Goal: Information Seeking & Learning: Learn about a topic

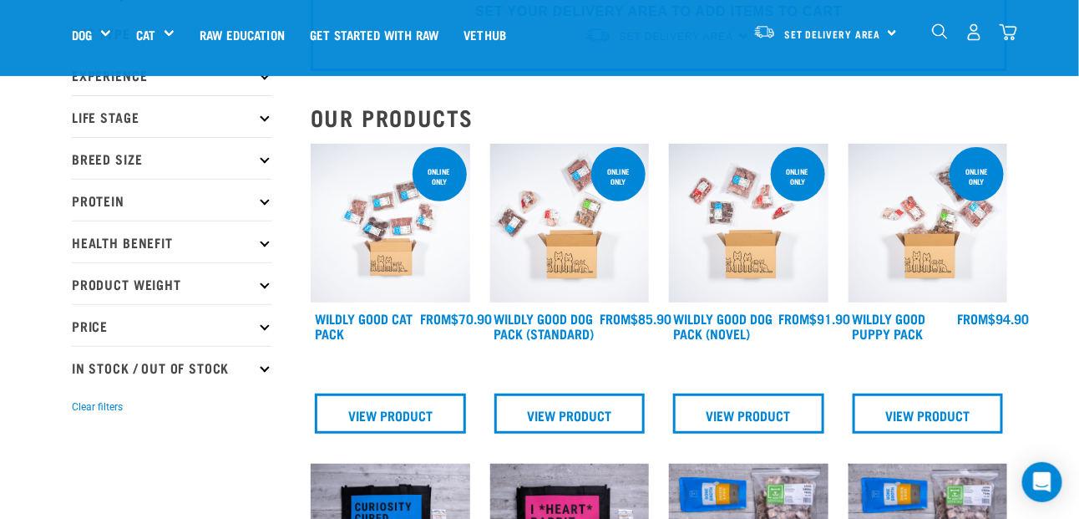
scroll to position [83, 0]
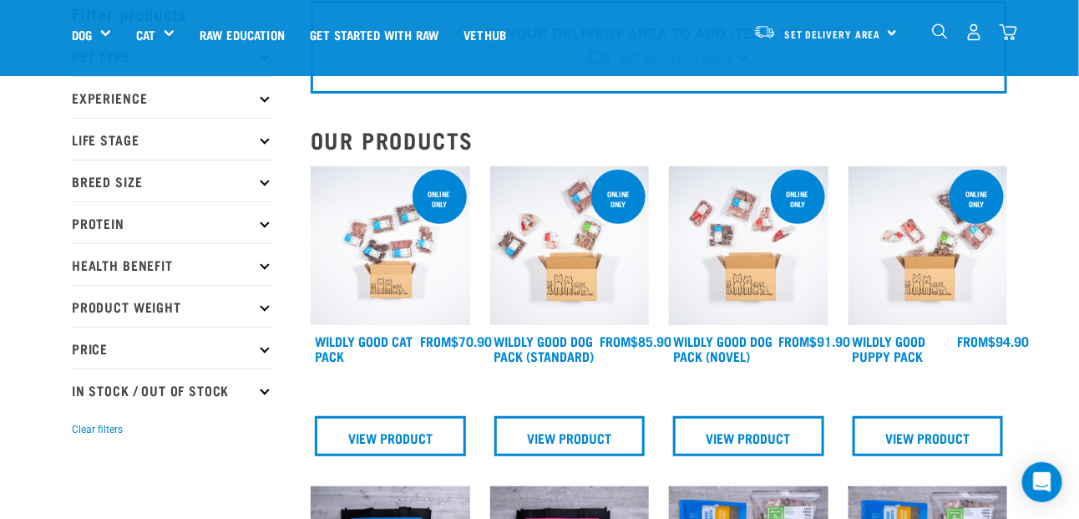
click at [265, 180] on icon at bounding box center [264, 180] width 9 height 9
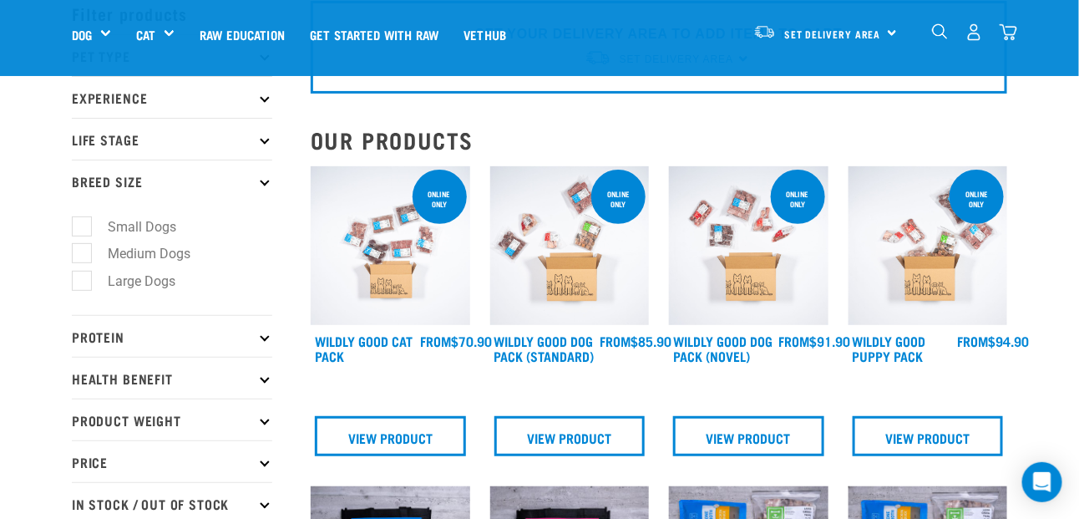
click at [87, 277] on label "Large Dogs" at bounding box center [131, 281] width 101 height 21
click at [83, 277] on input "Large Dogs" at bounding box center [77, 278] width 11 height 11
checkbox input "true"
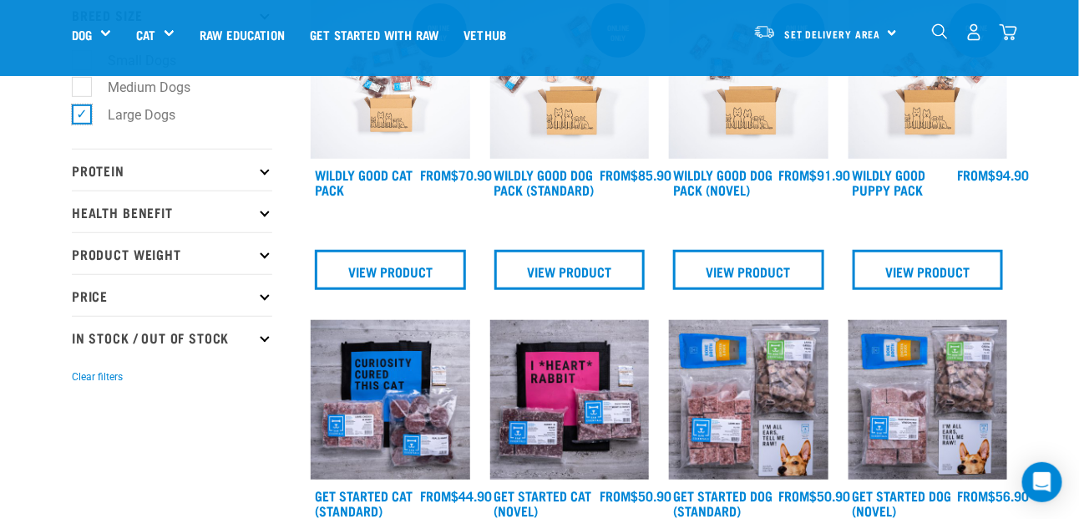
scroll to position [250, 0]
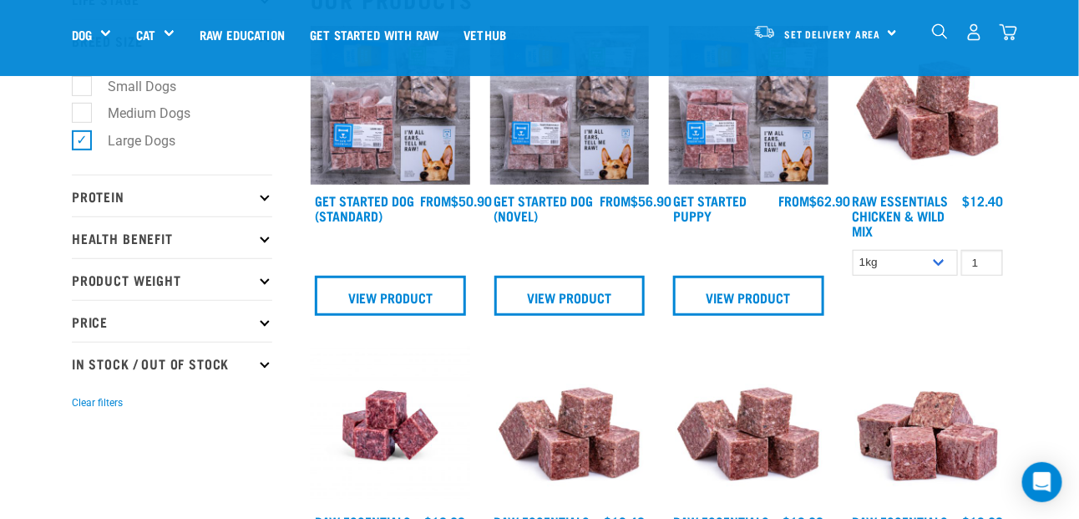
scroll to position [250, 0]
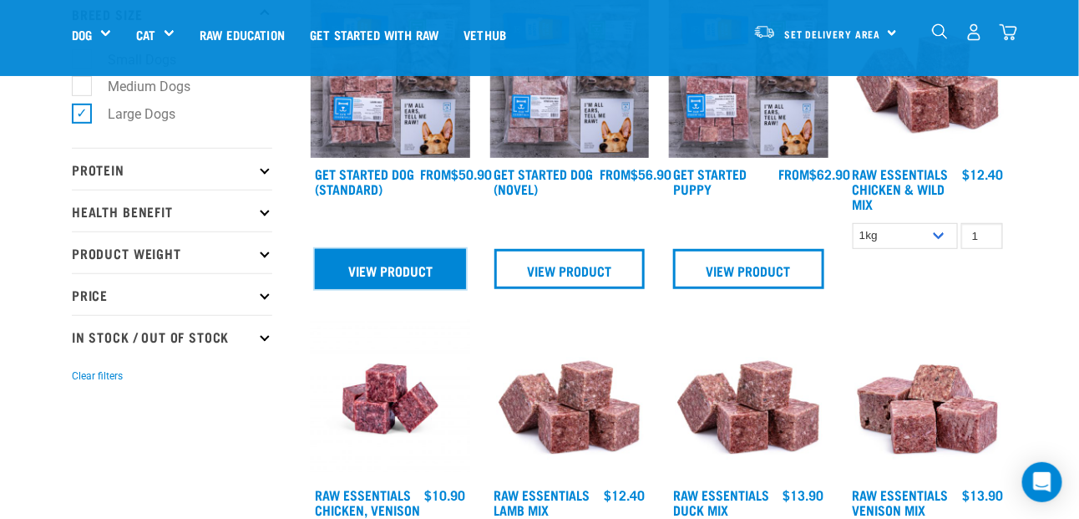
click at [398, 274] on link "View Product" at bounding box center [390, 269] width 151 height 40
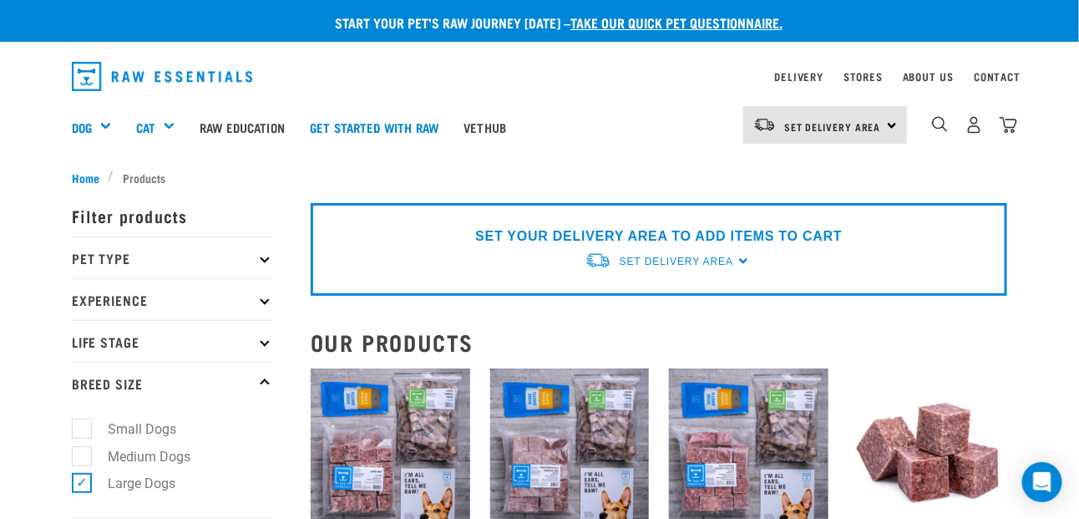
click at [151, 175] on li "Products" at bounding box center [142, 178] width 66 height 18
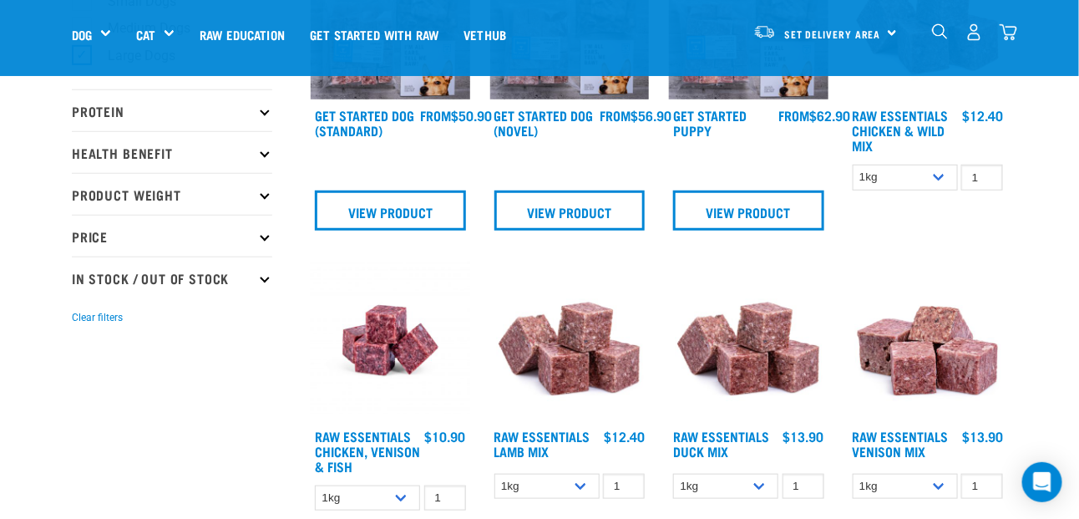
scroll to position [334, 0]
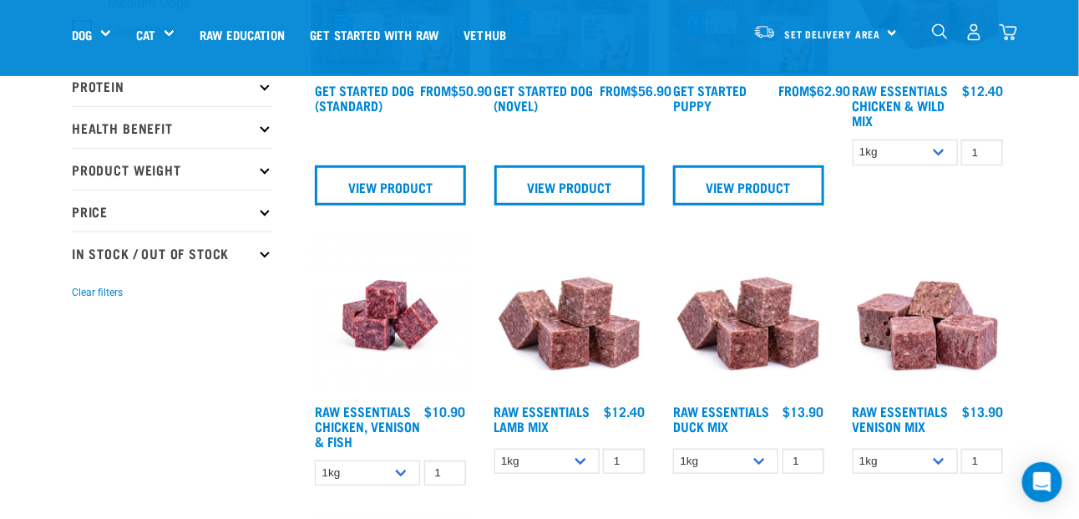
click at [262, 257] on p "In Stock / Out Of Stock" at bounding box center [172, 252] width 200 height 42
click at [144, 295] on label "In Stock" at bounding box center [121, 298] width 81 height 21
click at [83, 295] on input "In Stock" at bounding box center [77, 295] width 11 height 11
checkbox input "true"
click at [117, 323] on label "Out Of Stock" at bounding box center [135, 326] width 109 height 21
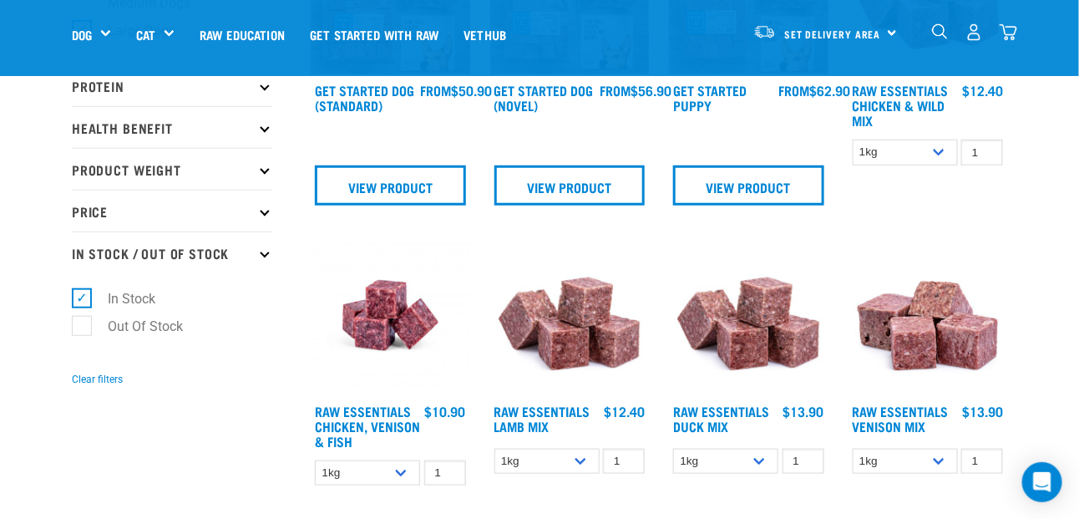
click at [83, 323] on input "Out Of Stock" at bounding box center [77, 322] width 11 height 11
checkbox input "true"
click at [126, 293] on label "In Stock" at bounding box center [121, 298] width 81 height 21
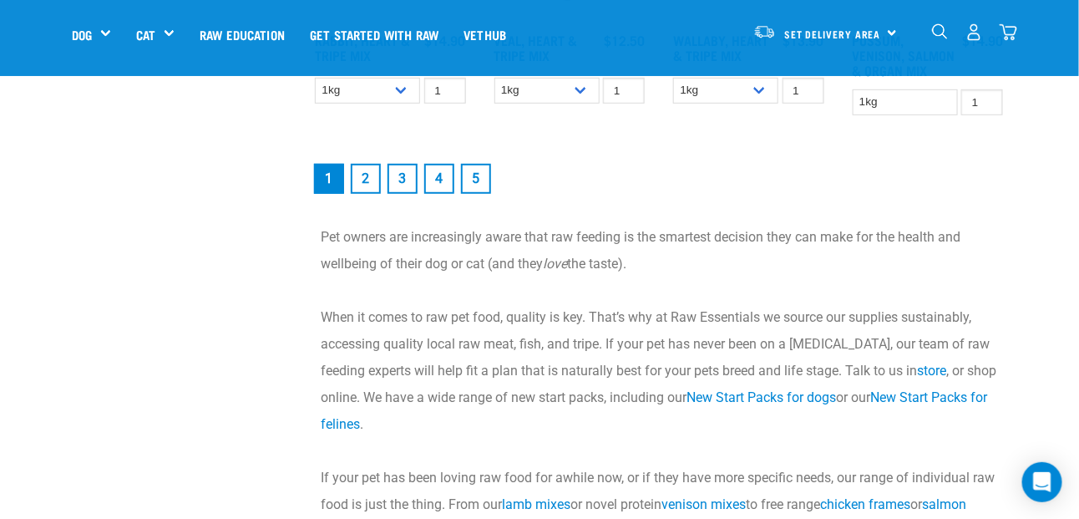
scroll to position [2254, 0]
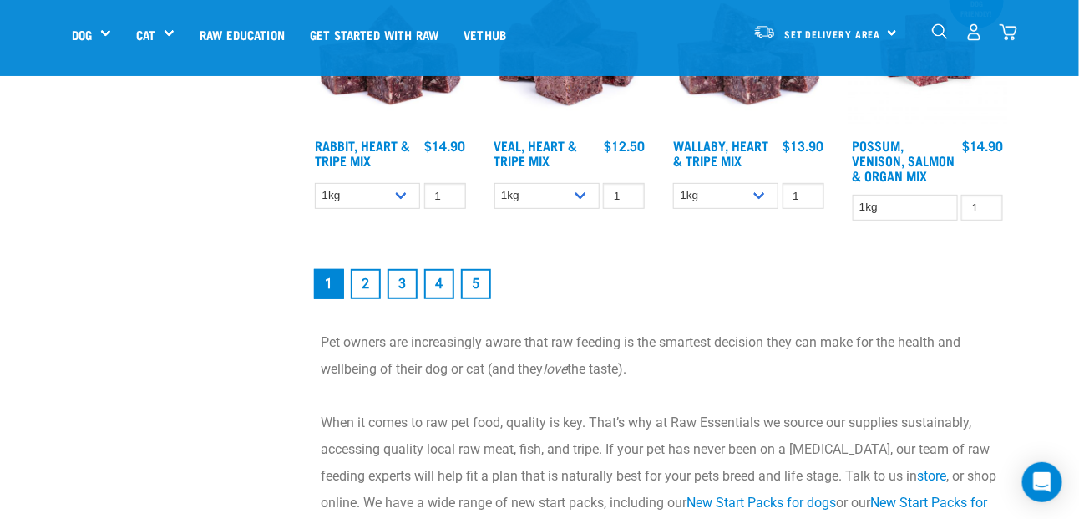
click at [485, 284] on link "5" at bounding box center [476, 284] width 30 height 30
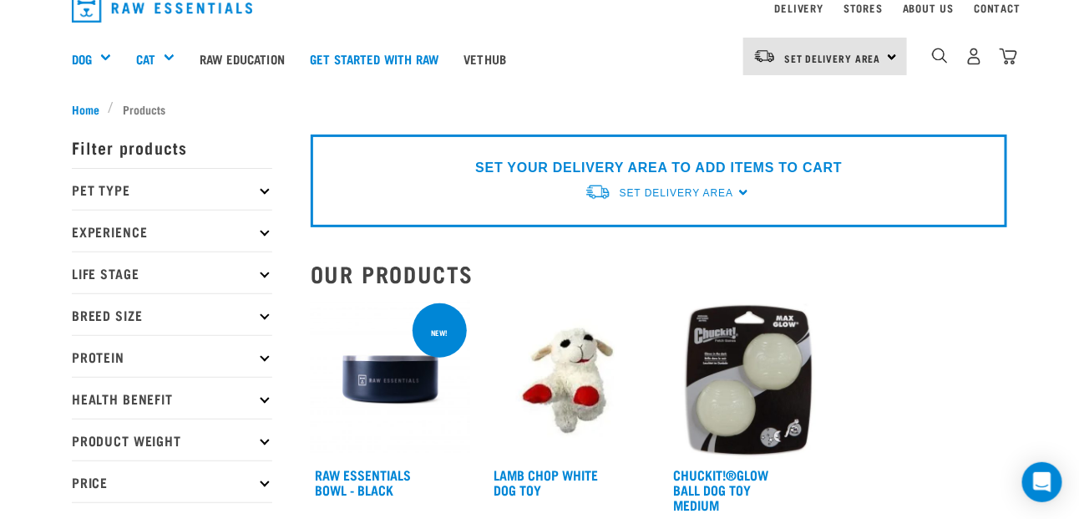
scroll to position [167, 0]
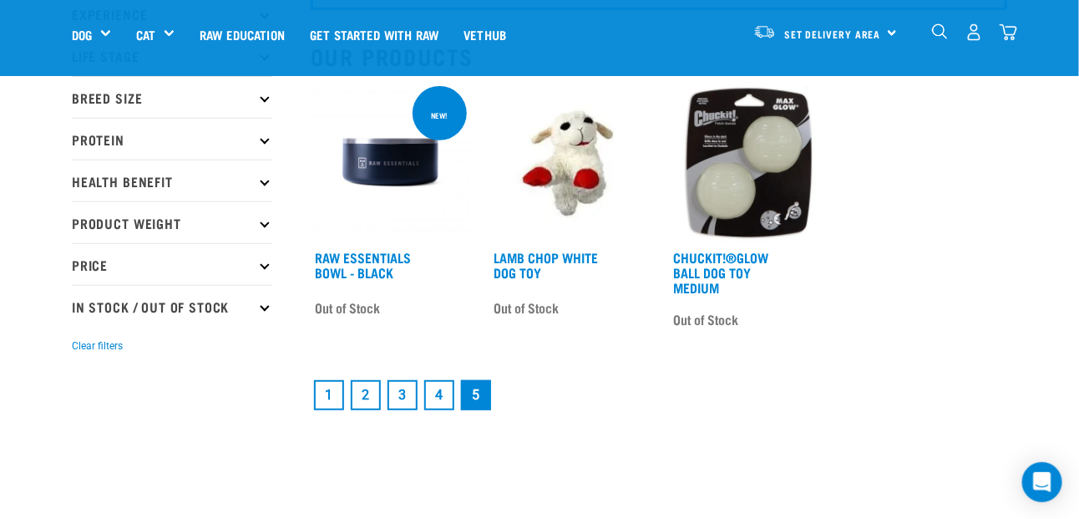
click at [428, 396] on link "4" at bounding box center [439, 395] width 30 height 30
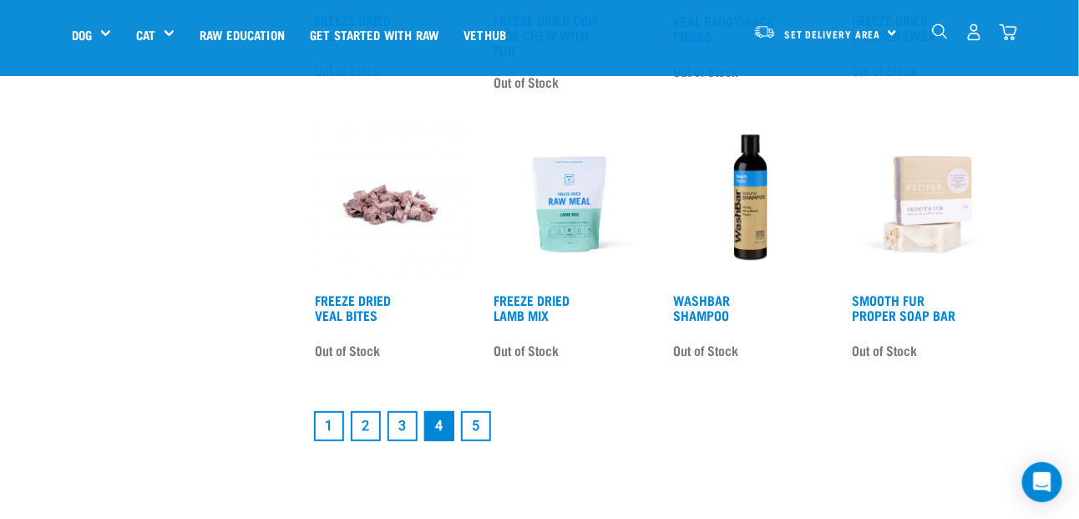
scroll to position [2254, 0]
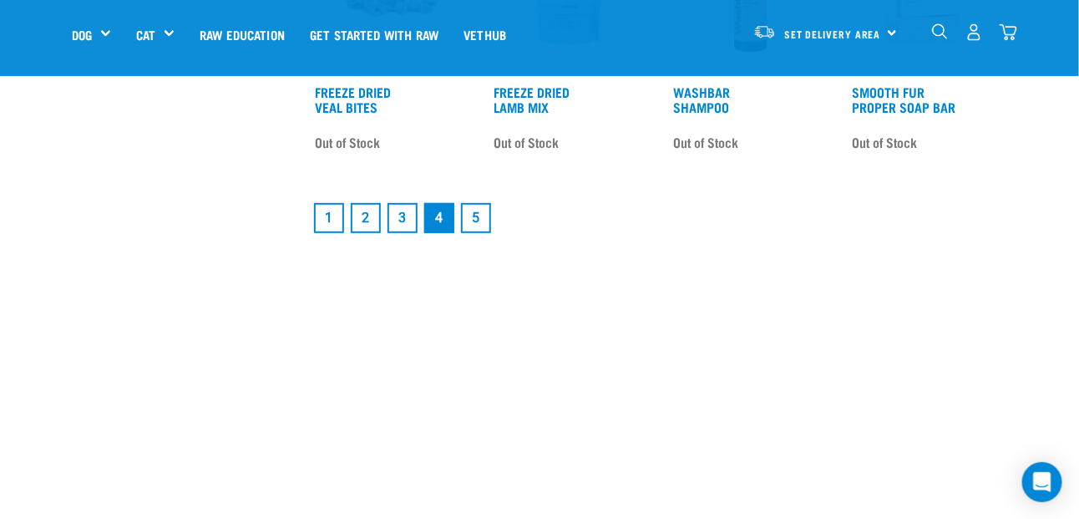
click at [405, 220] on link "3" at bounding box center [402, 218] width 30 height 30
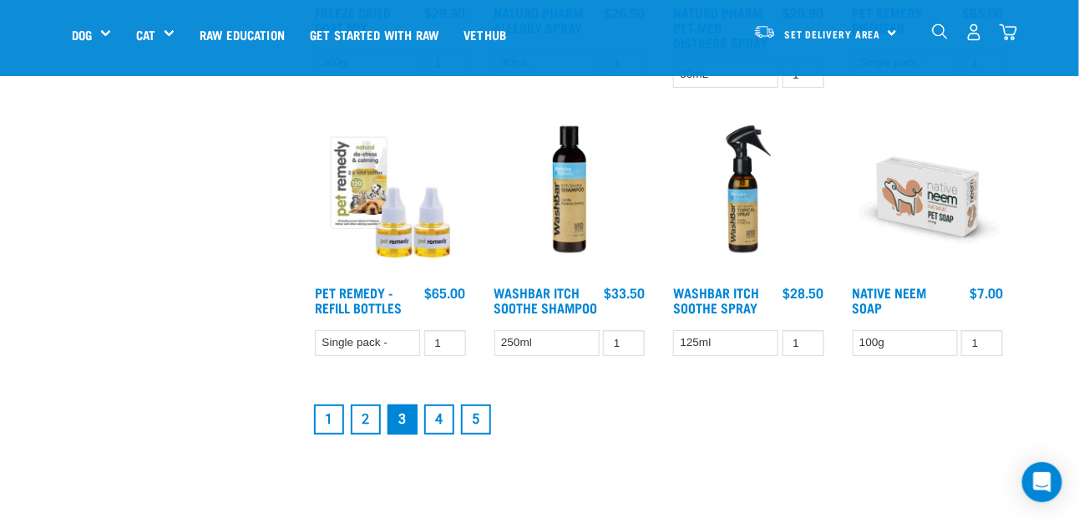
scroll to position [2171, 0]
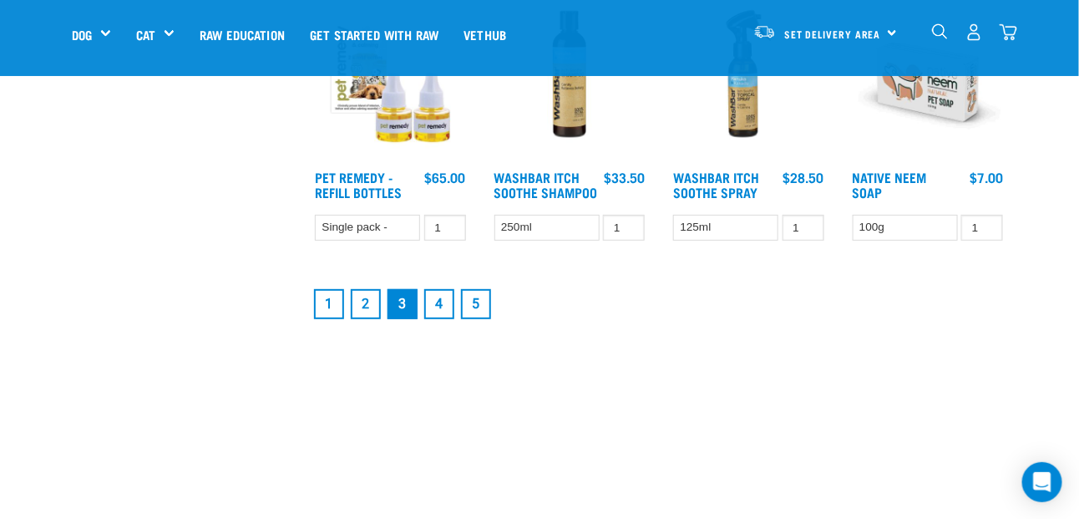
click at [360, 299] on link "2" at bounding box center [366, 304] width 30 height 30
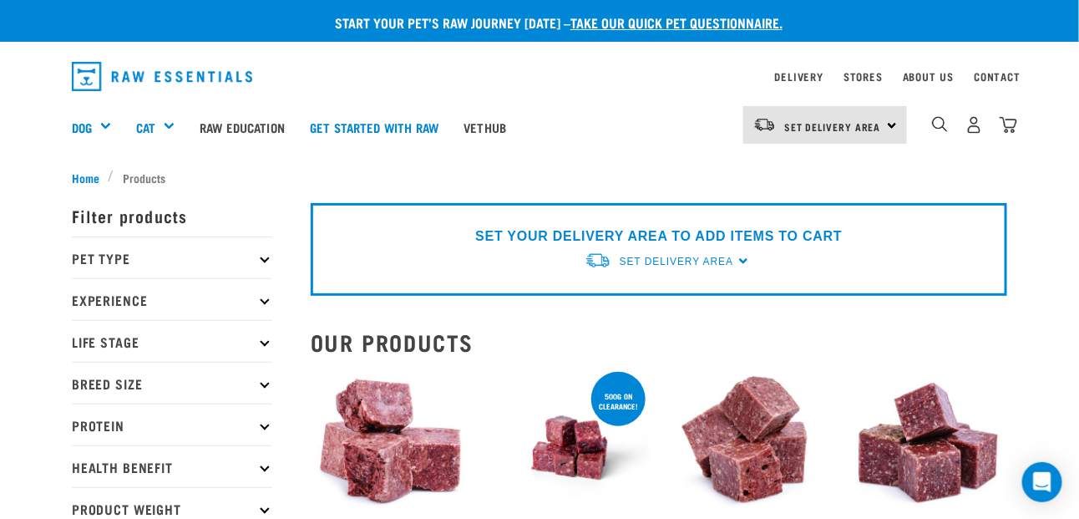
scroll to position [83, 0]
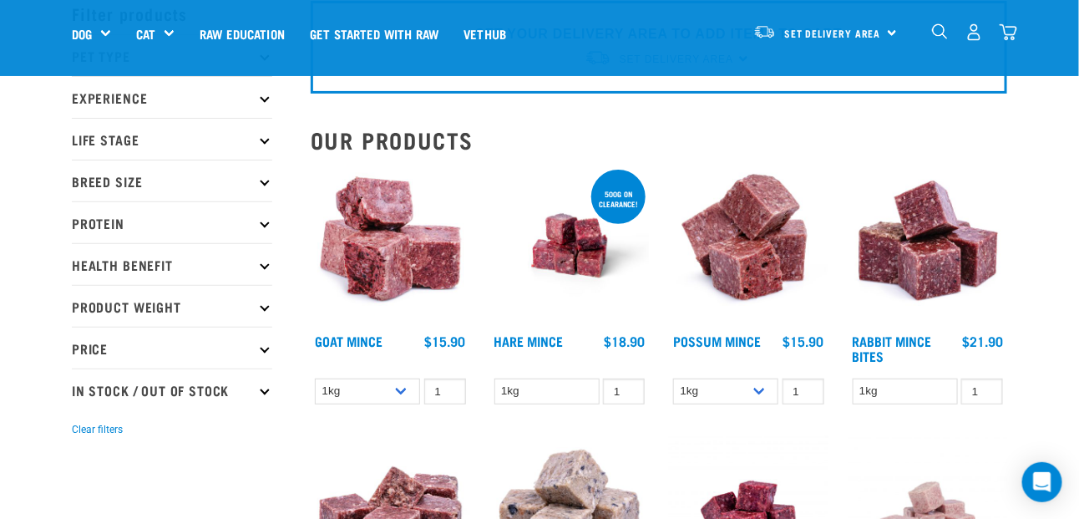
click at [262, 224] on p "Protein" at bounding box center [172, 222] width 200 height 42
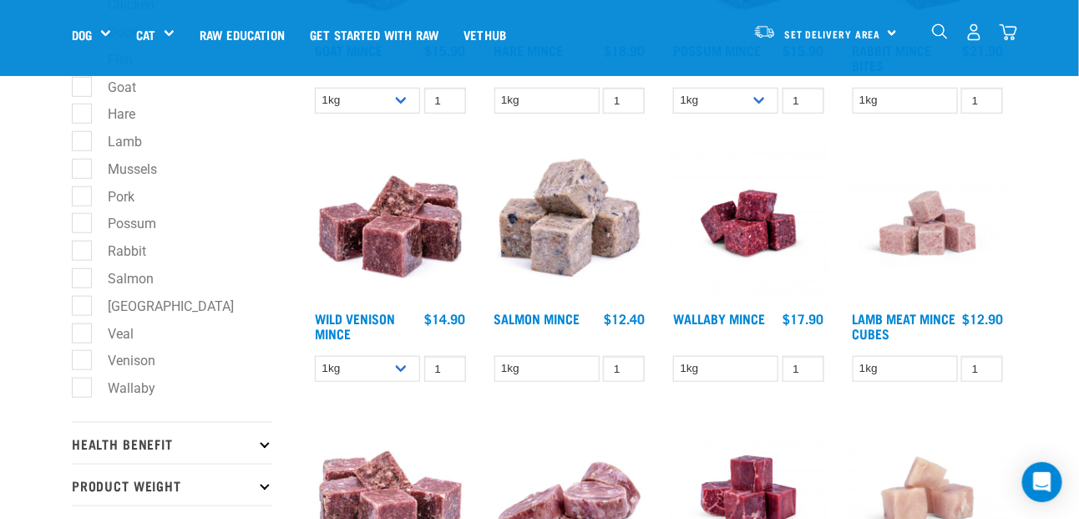
scroll to position [584, 0]
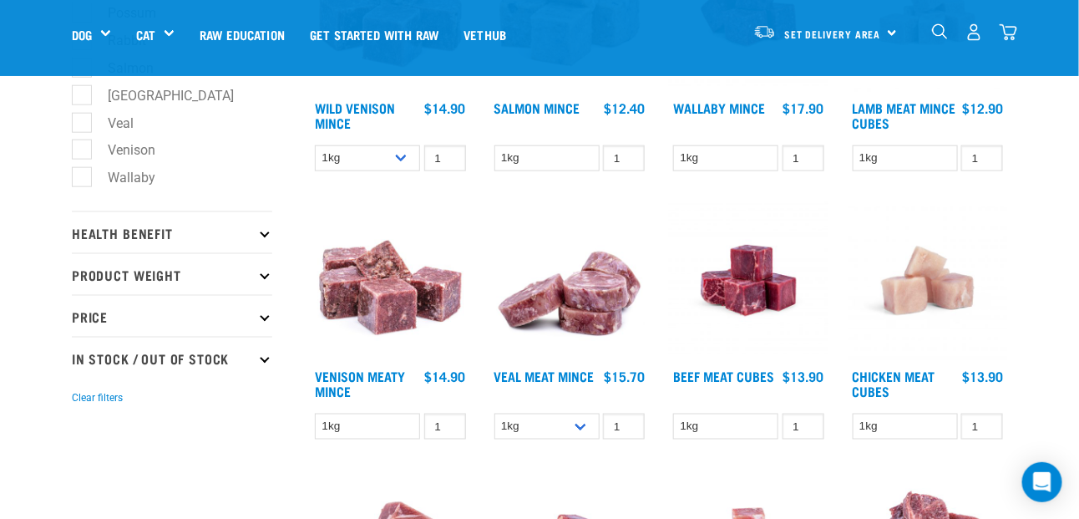
click at [262, 232] on icon at bounding box center [264, 232] width 9 height 9
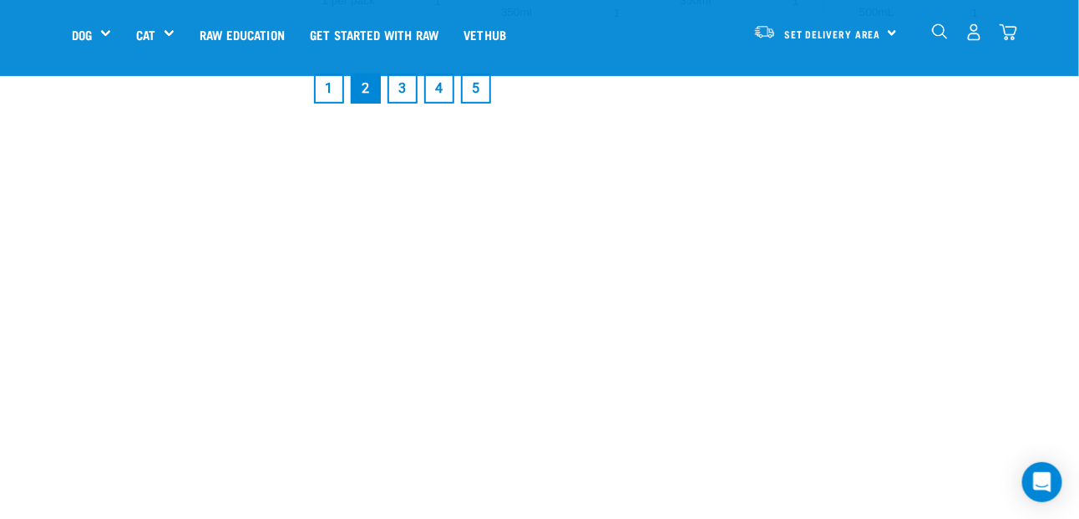
scroll to position [2254, 0]
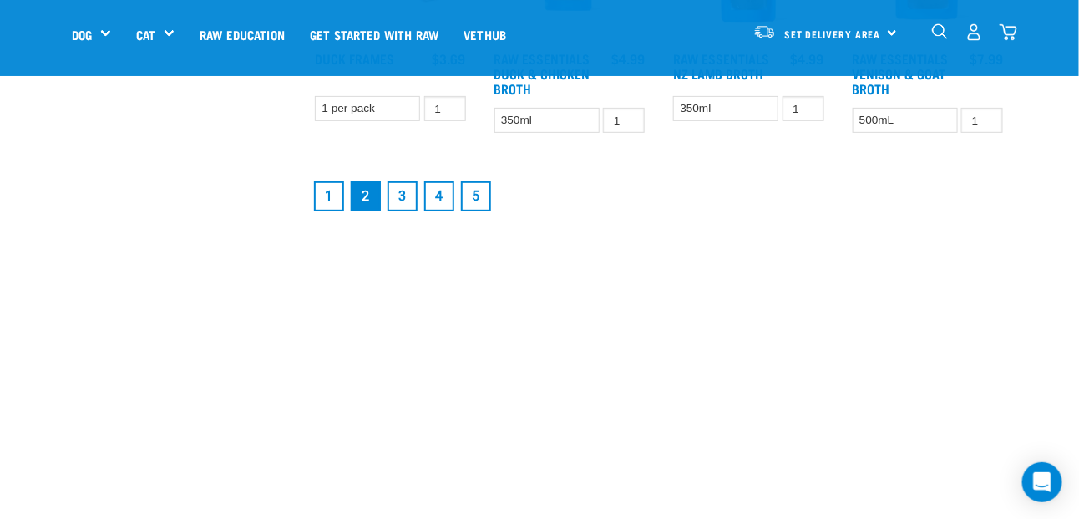
click at [478, 208] on link "5" at bounding box center [476, 196] width 30 height 30
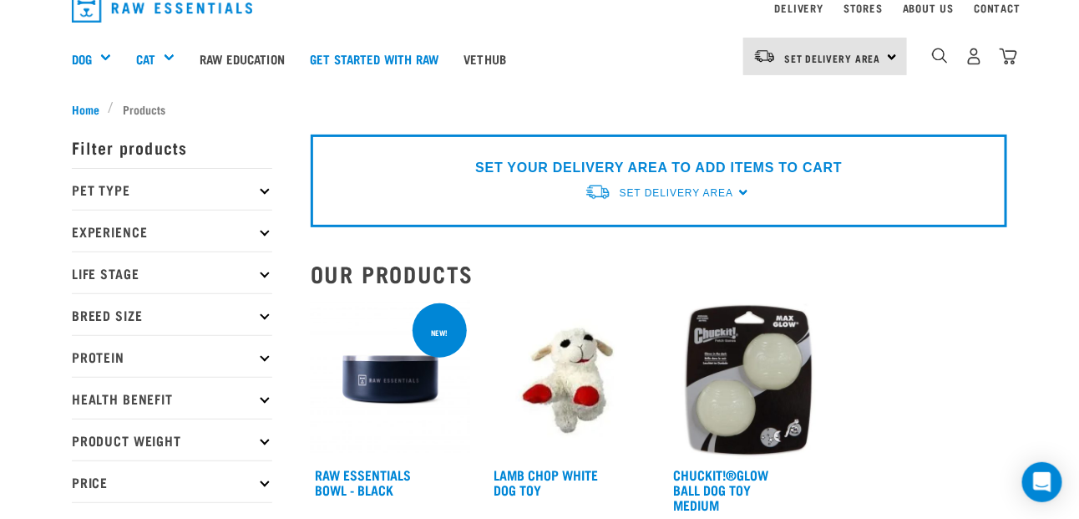
scroll to position [250, 0]
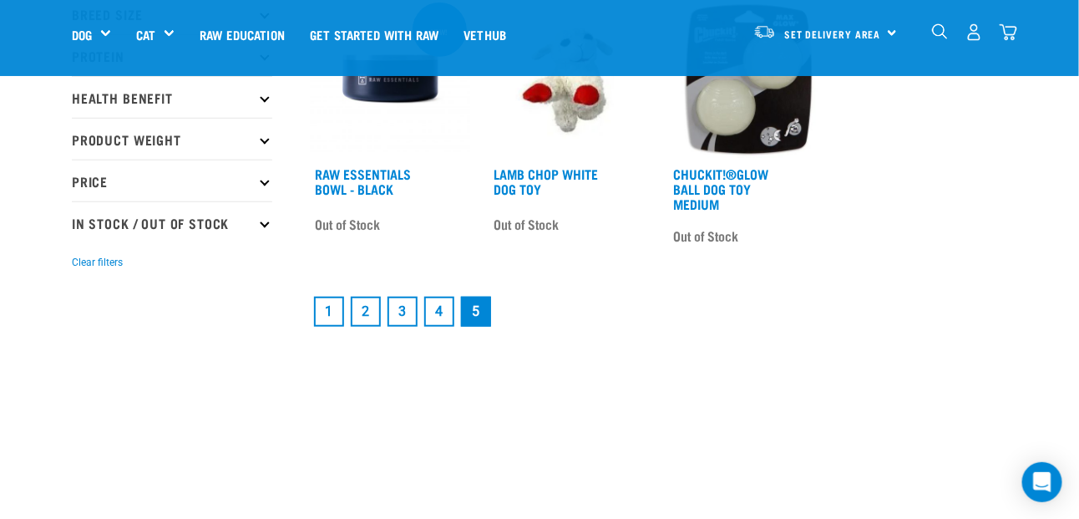
click at [443, 311] on link "4" at bounding box center [439, 311] width 30 height 30
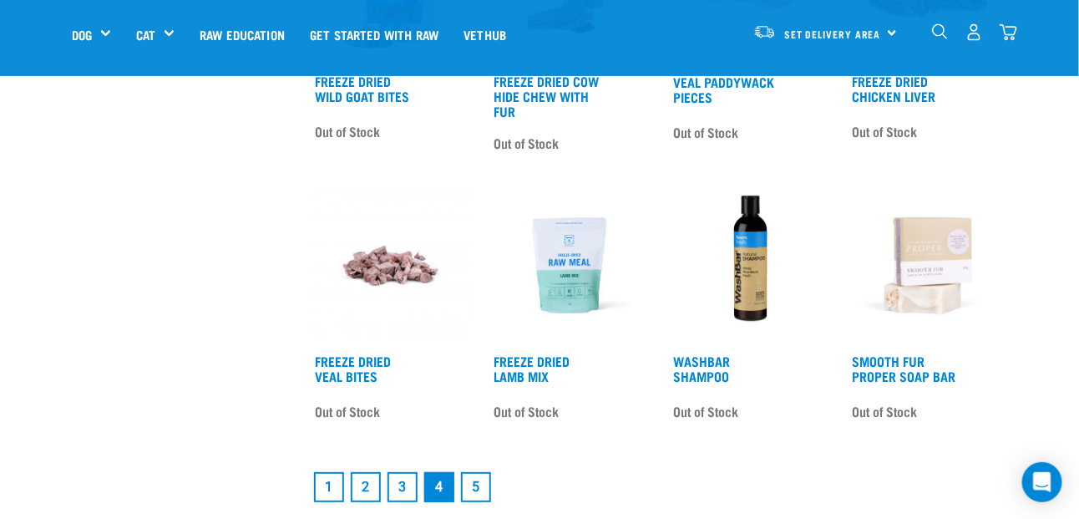
scroll to position [2004, 0]
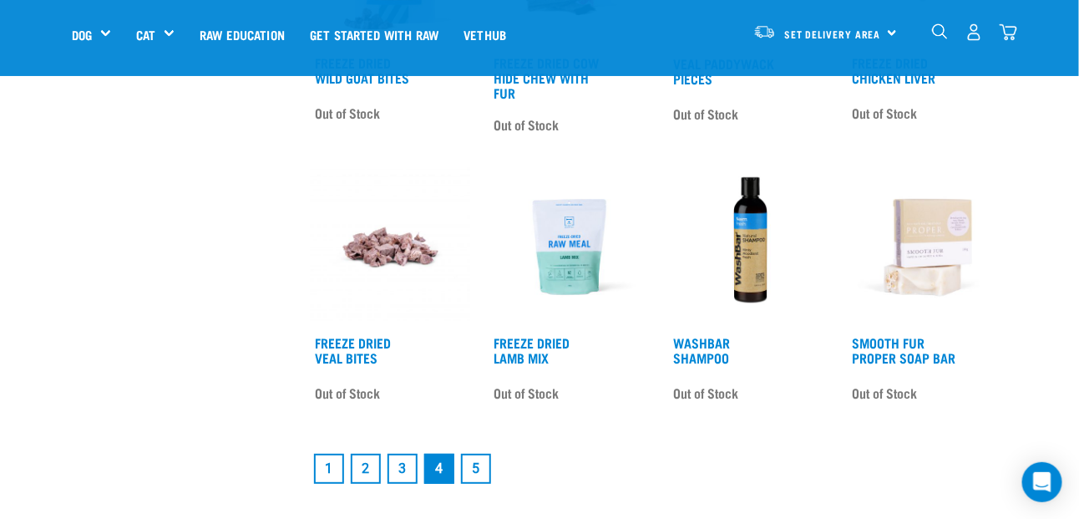
click at [399, 457] on link "3" at bounding box center [402, 468] width 30 height 30
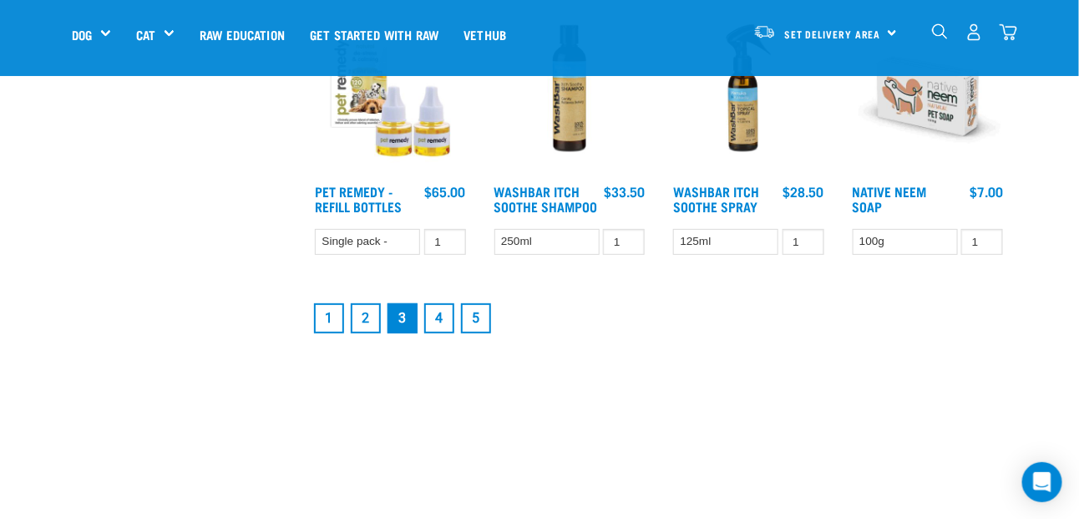
scroll to position [2171, 0]
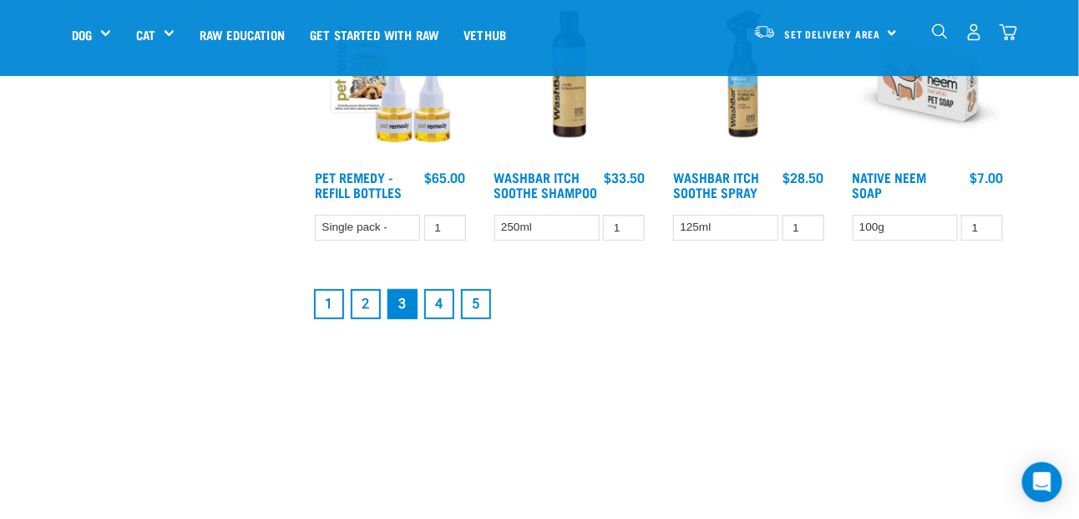
click at [369, 303] on link "2" at bounding box center [366, 304] width 30 height 30
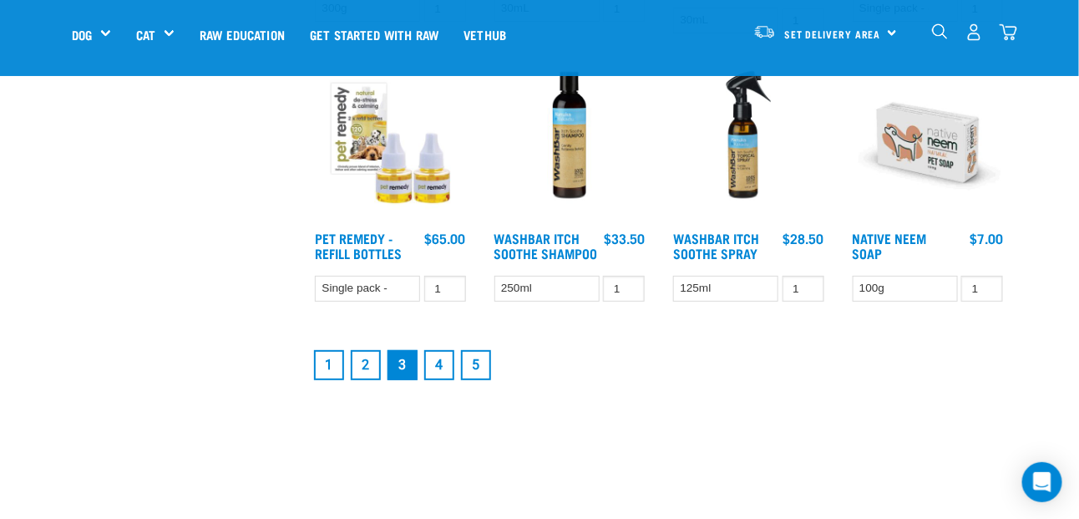
scroll to position [2087, 0]
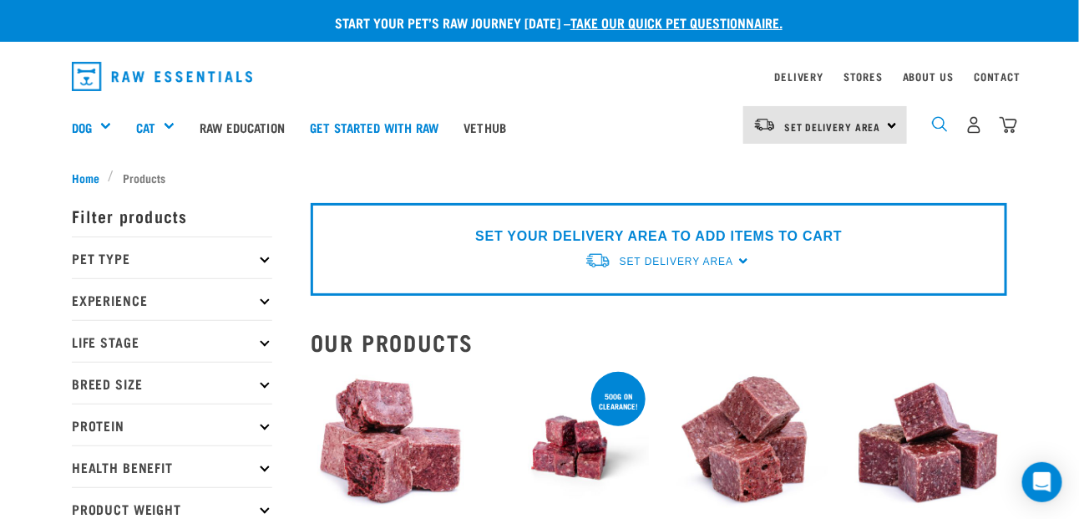
click at [943, 125] on img "dropdown navigation" at bounding box center [940, 124] width 16 height 16
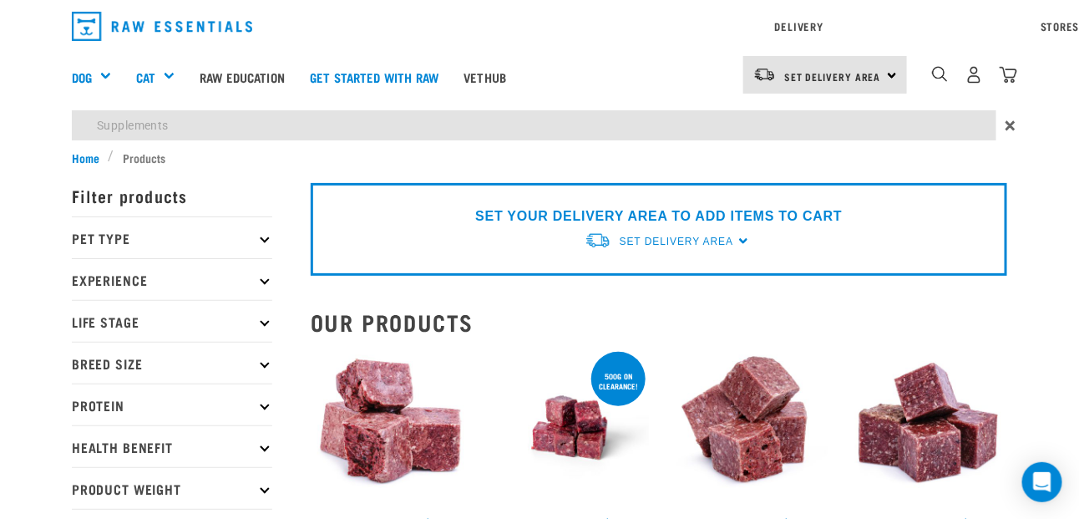
type input "Supplements"
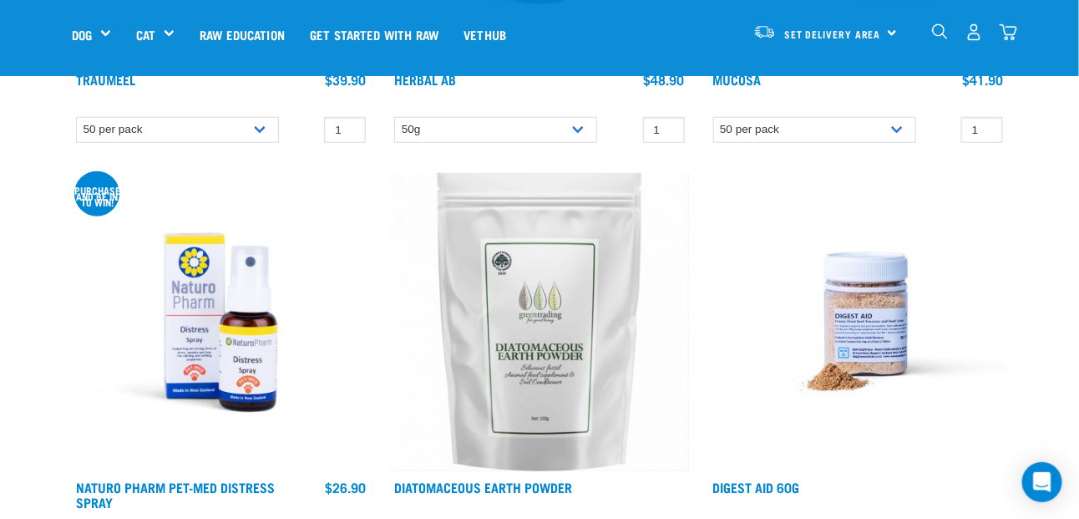
scroll to position [2505, 0]
